Goal: Information Seeking & Learning: Learn about a topic

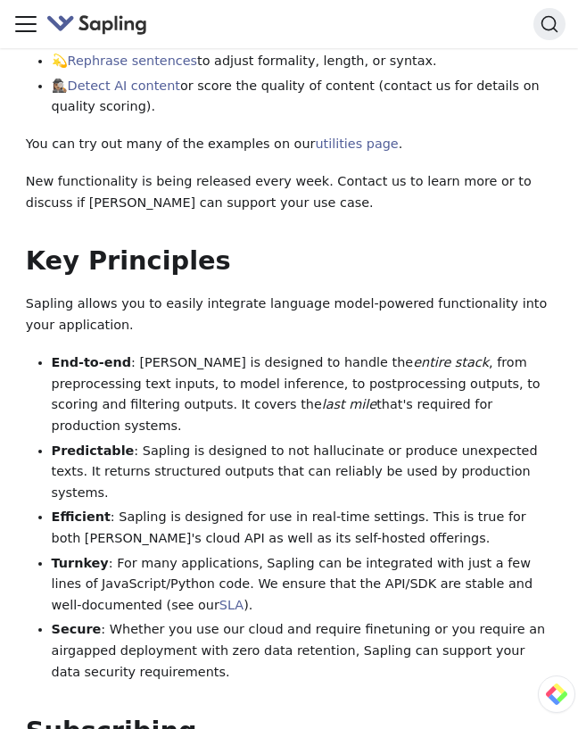
scroll to position [1102, 0]
